Goal: Information Seeking & Learning: Learn about a topic

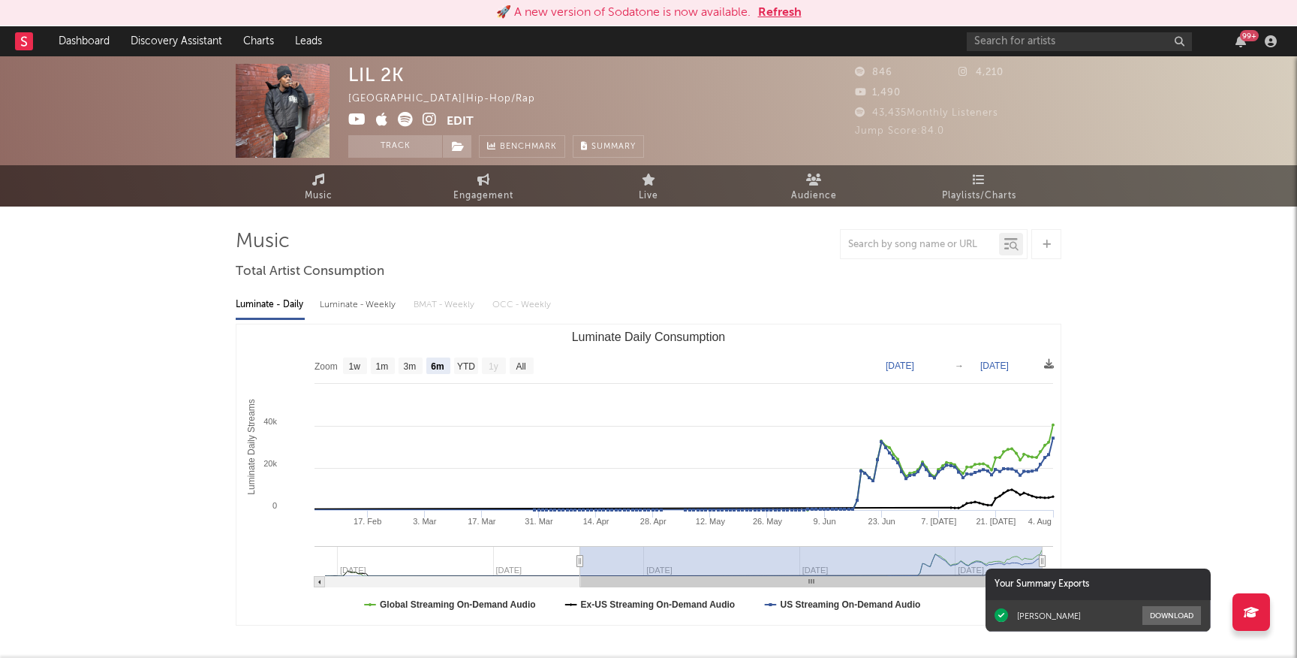
select select "6m"
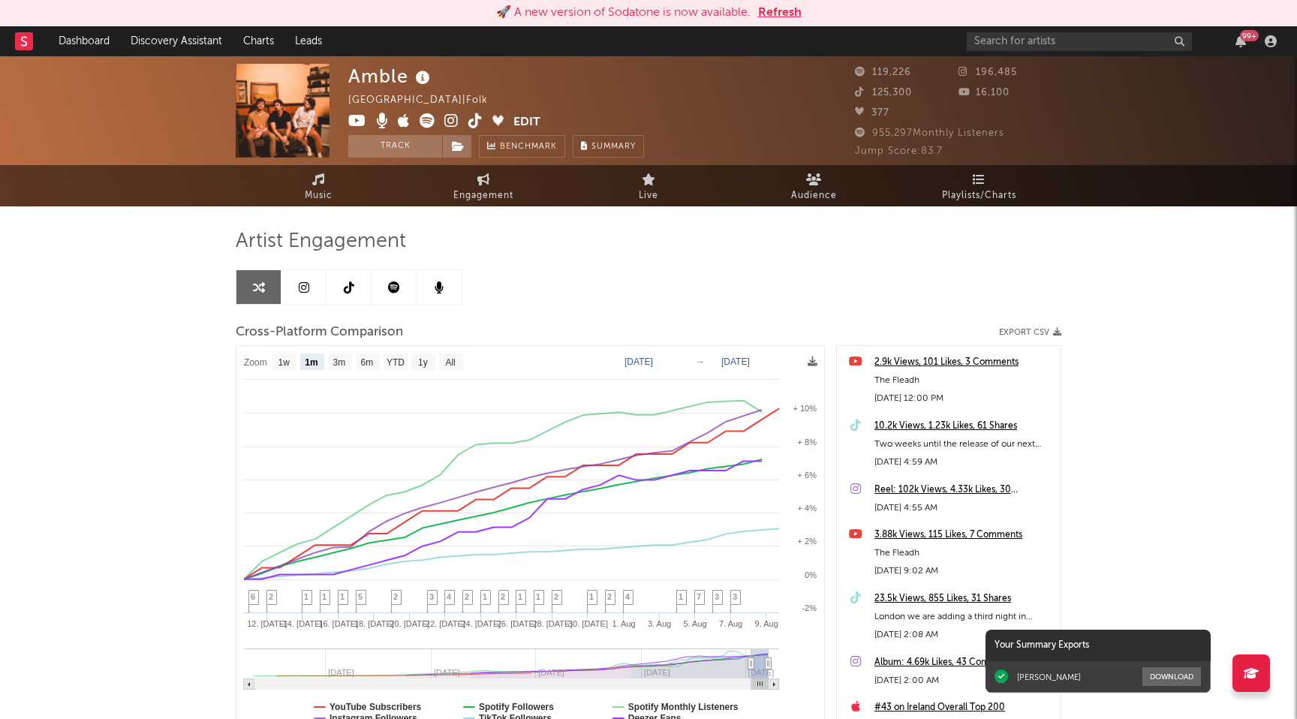
select select "1m"
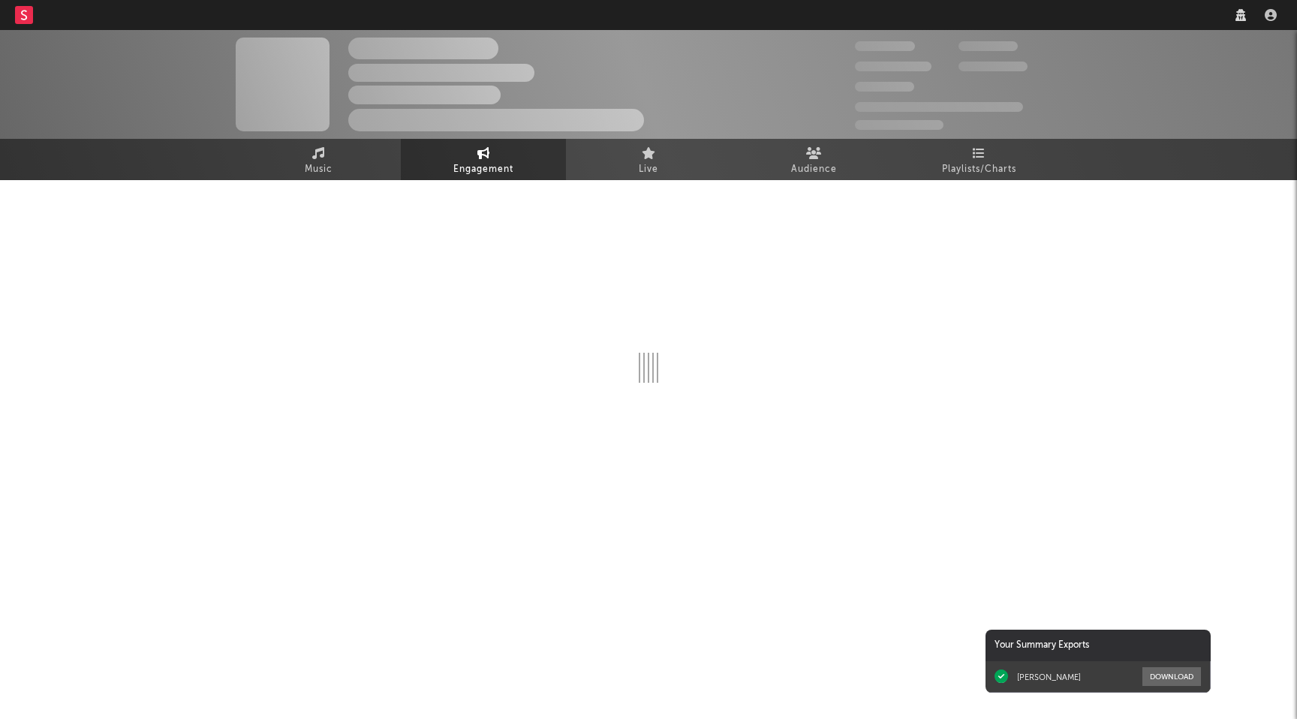
select select "1w"
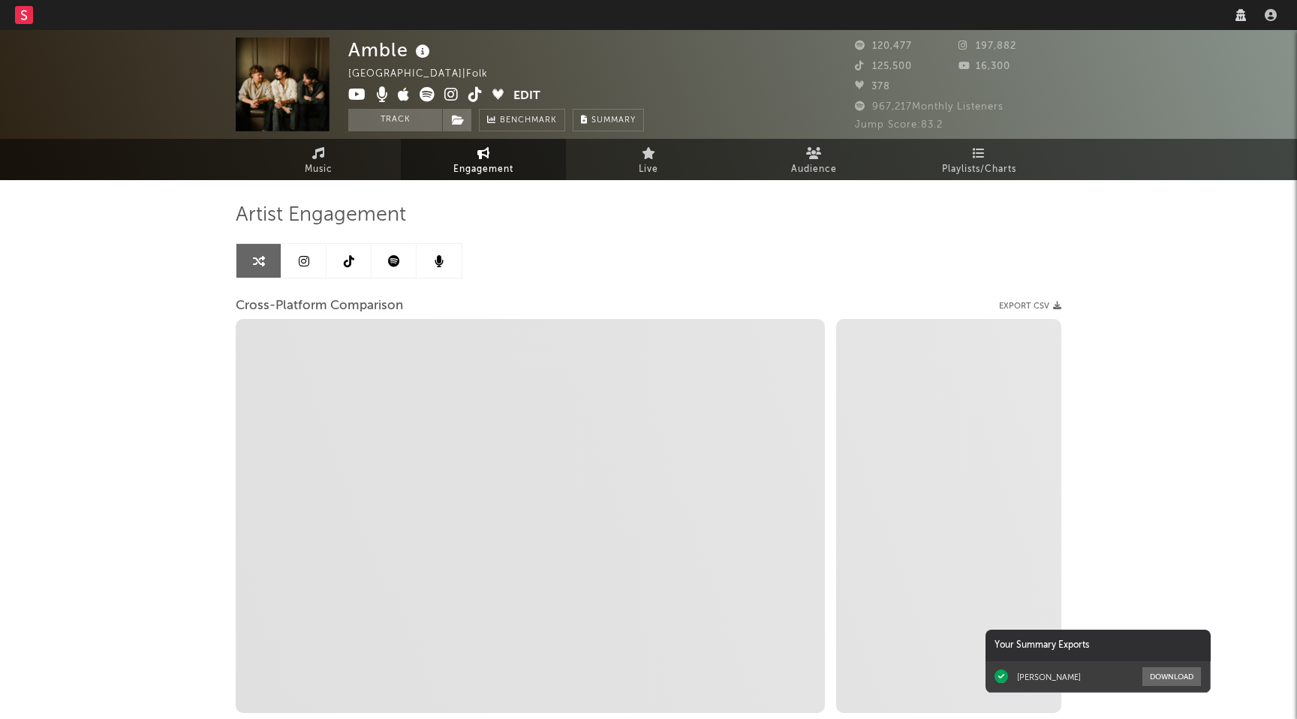
select select "1m"
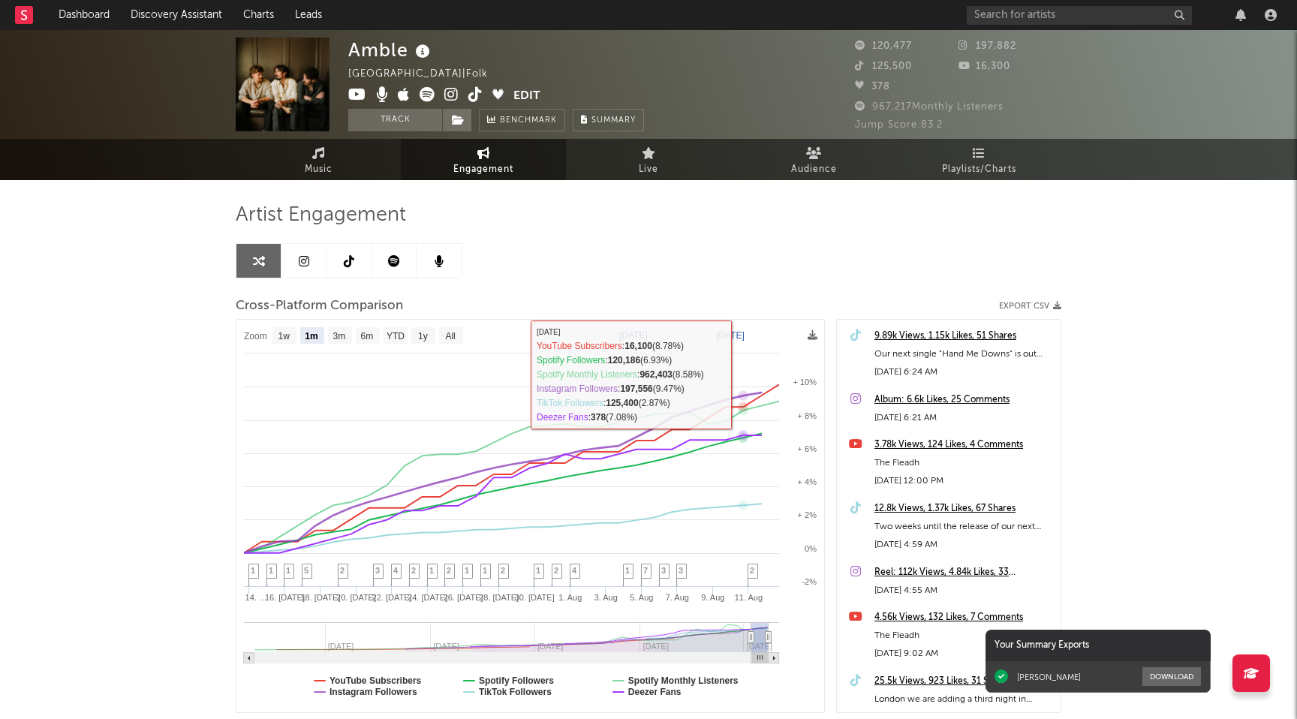
select select "1m"
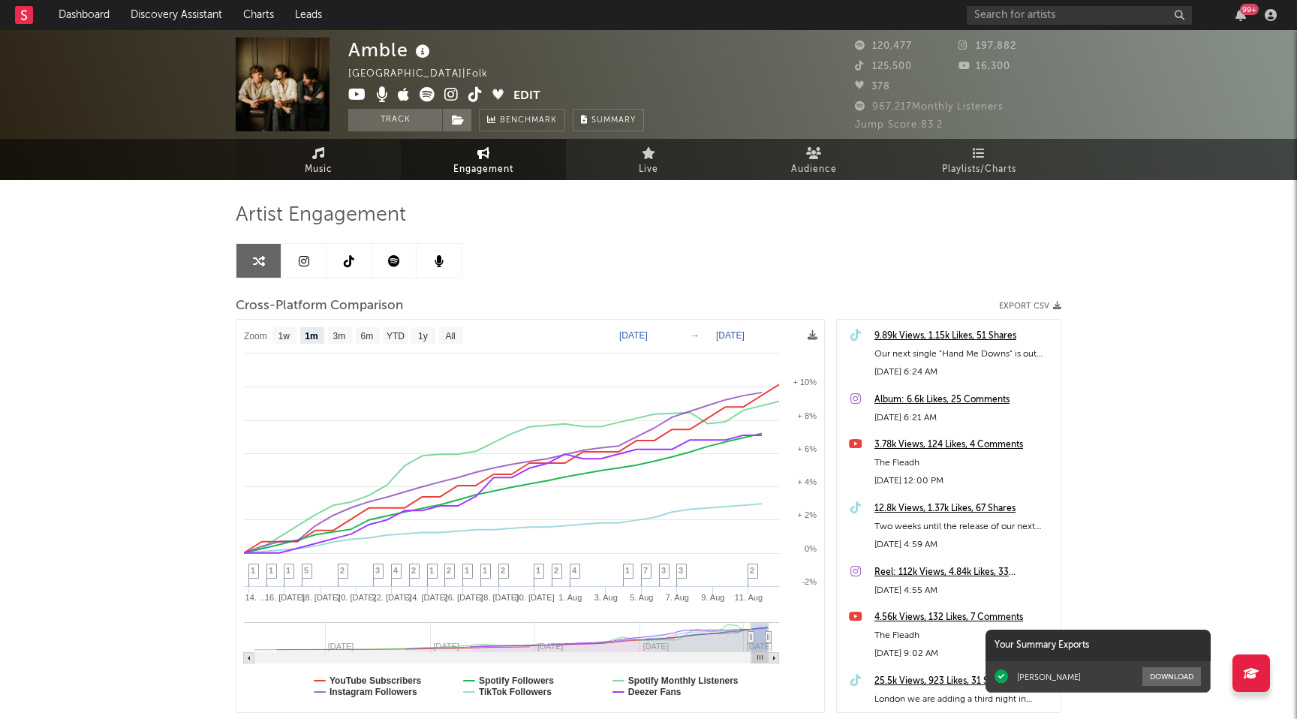
click at [365, 160] on link "Music" at bounding box center [318, 159] width 165 height 41
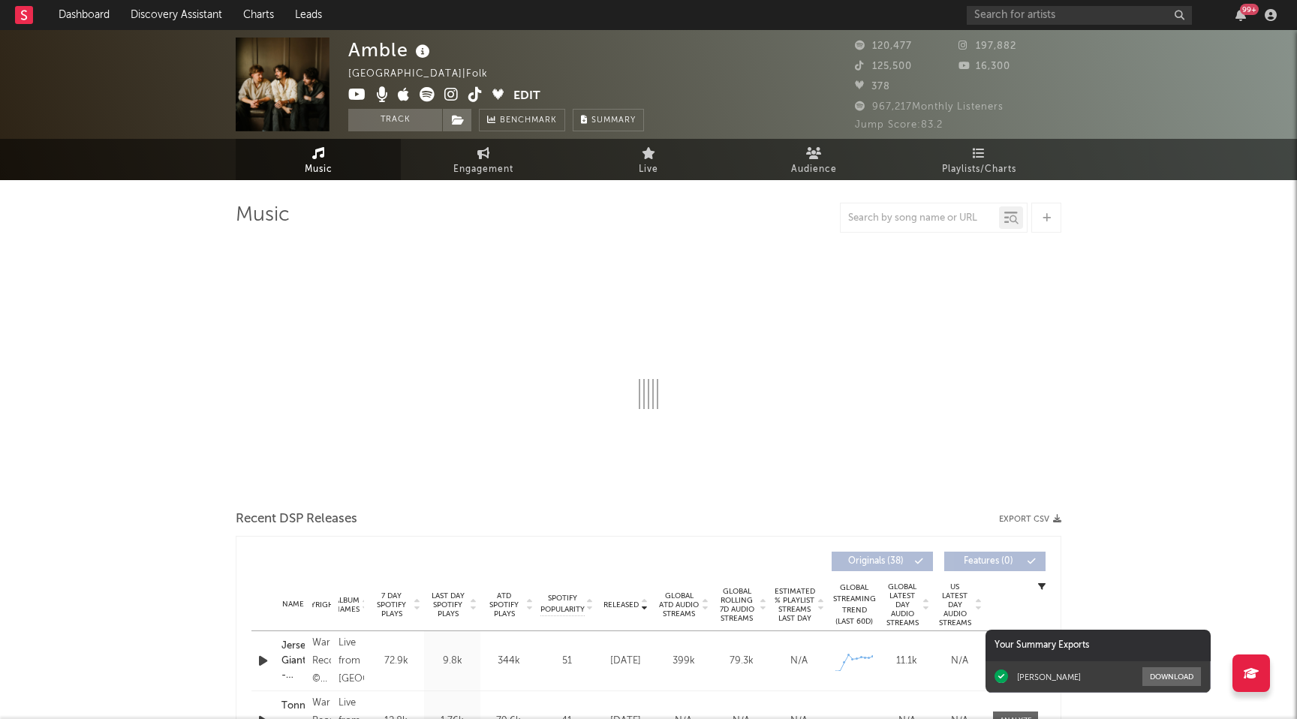
select select "6m"
